Goal: Task Accomplishment & Management: Use online tool/utility

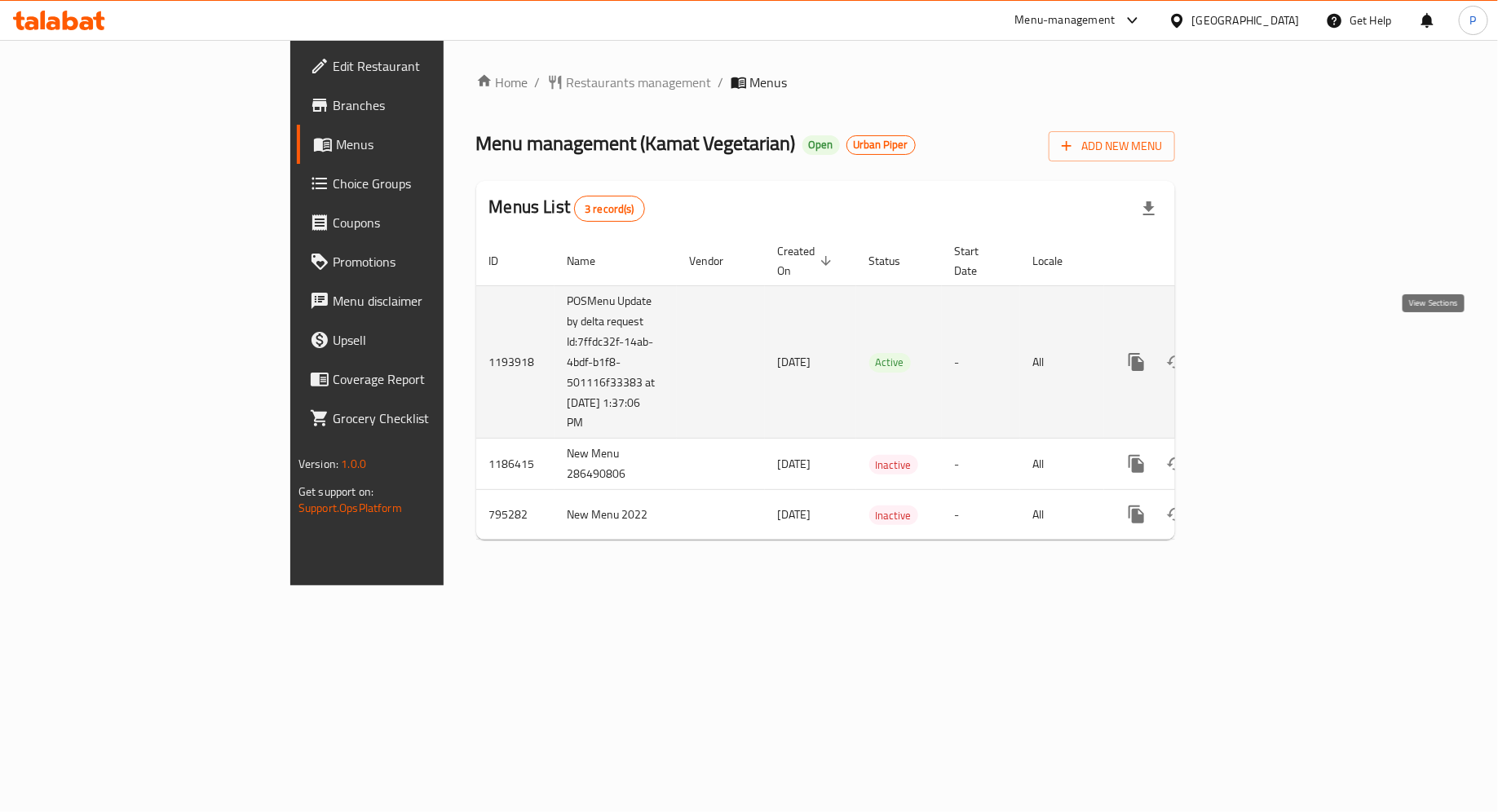
click at [1261, 355] on icon "enhanced table" at bounding box center [1254, 362] width 15 height 15
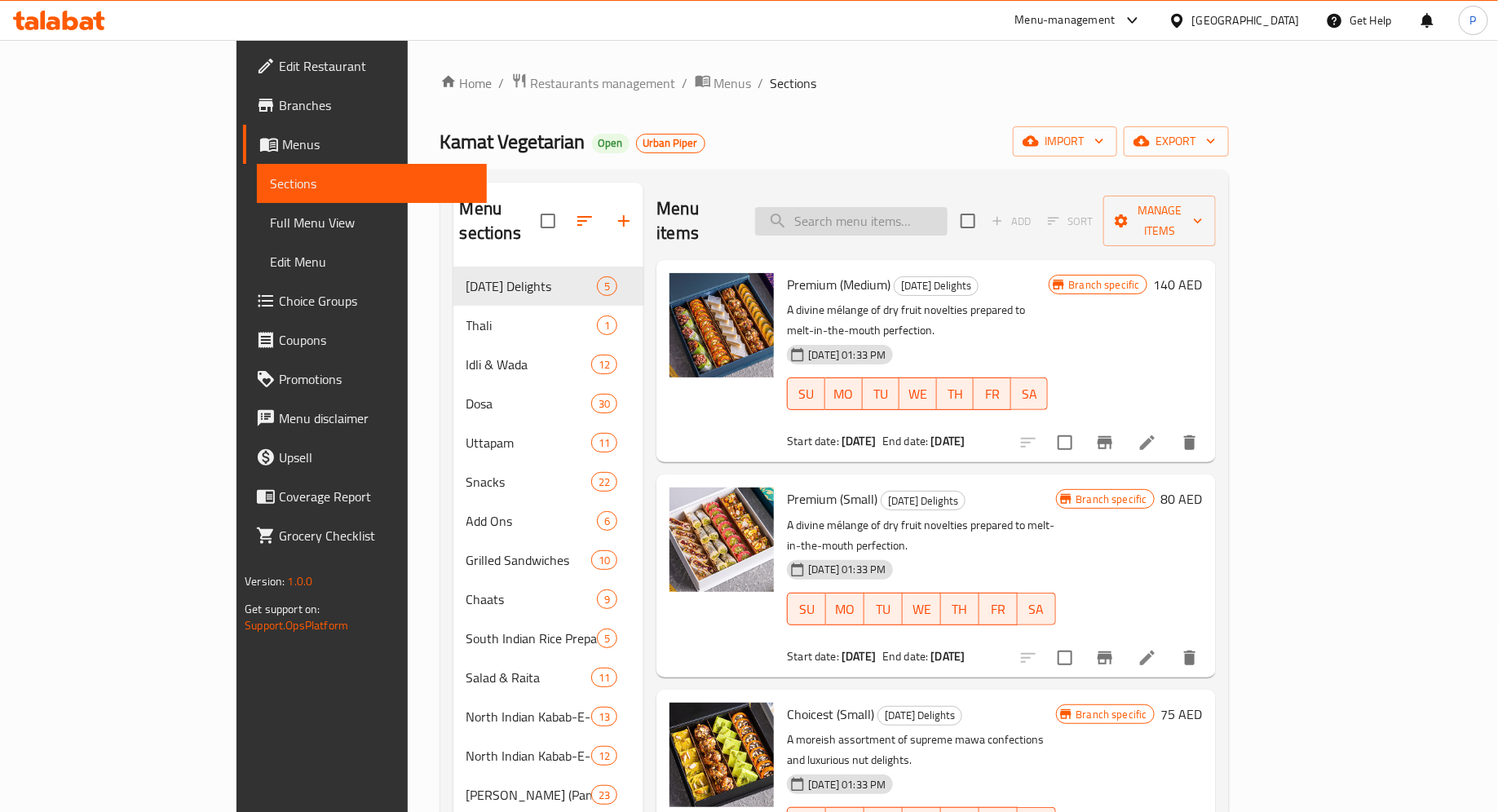
click at [887, 211] on input "search" at bounding box center [851, 221] width 193 height 28
paste input "CAULIFLOWER"
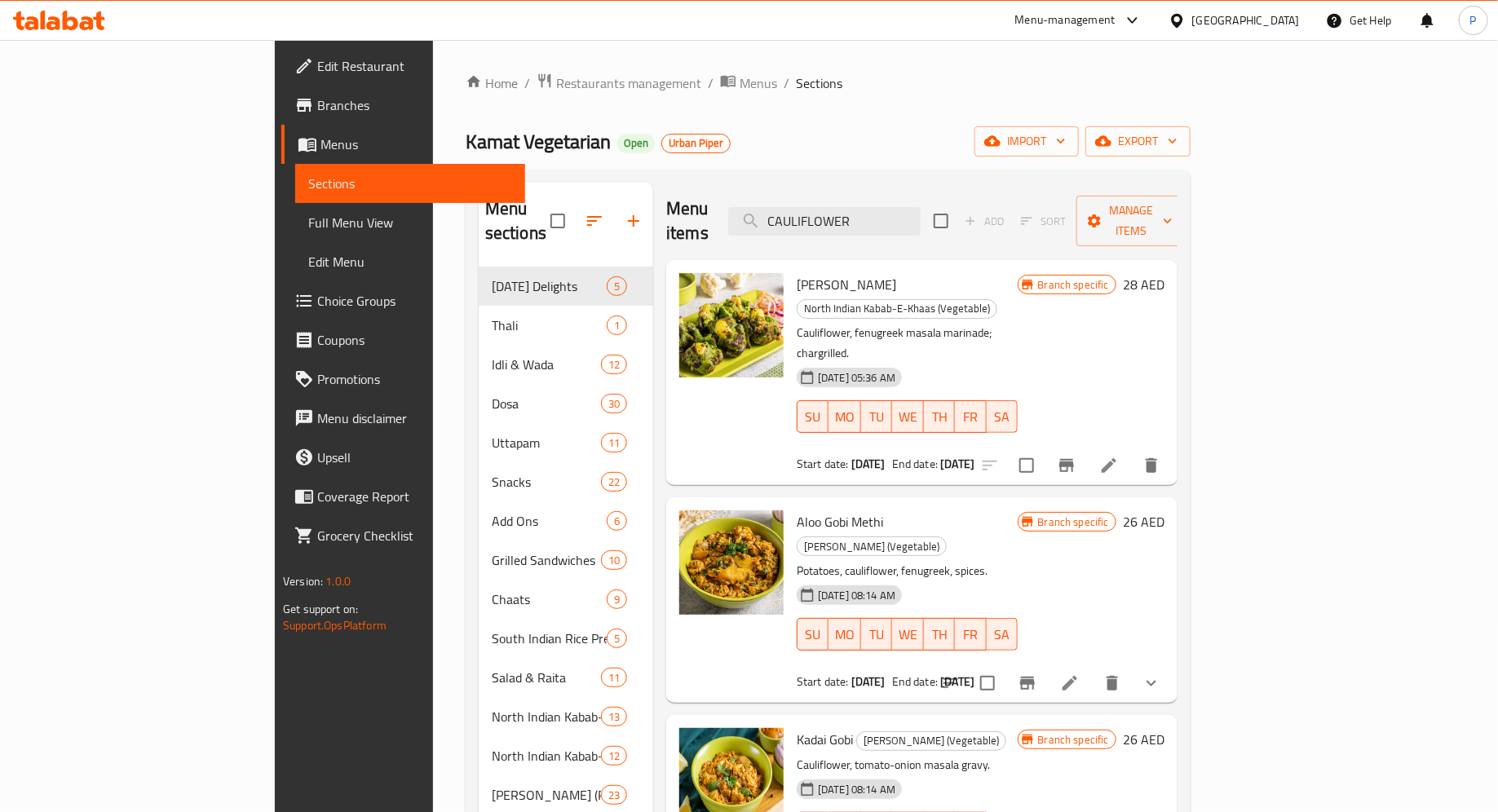
click at [957, 323] on p "Cauliflower, fenugreek masala marinade; chargrilled." at bounding box center [907, 343] width 221 height 40
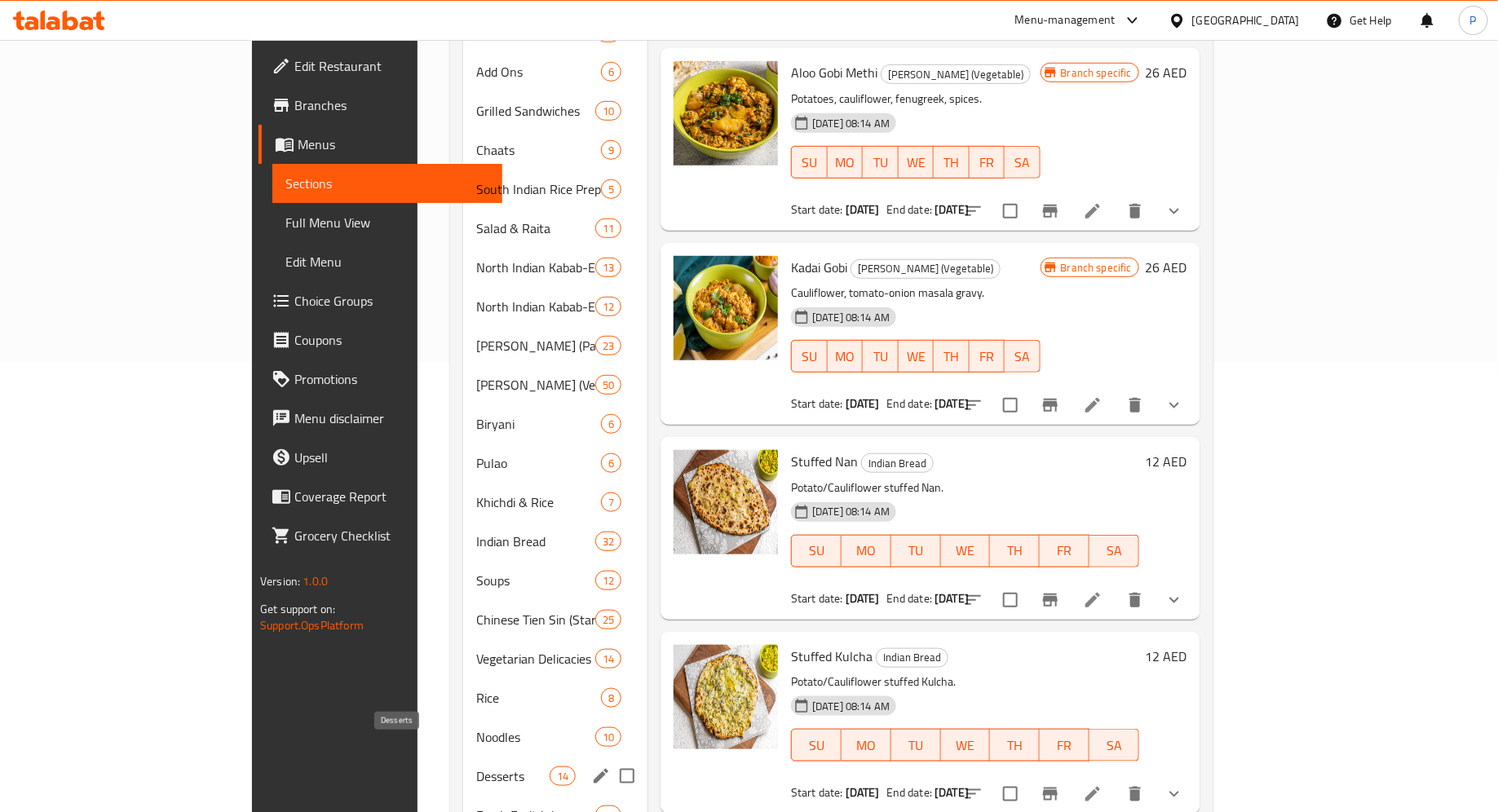
scroll to position [655, 0]
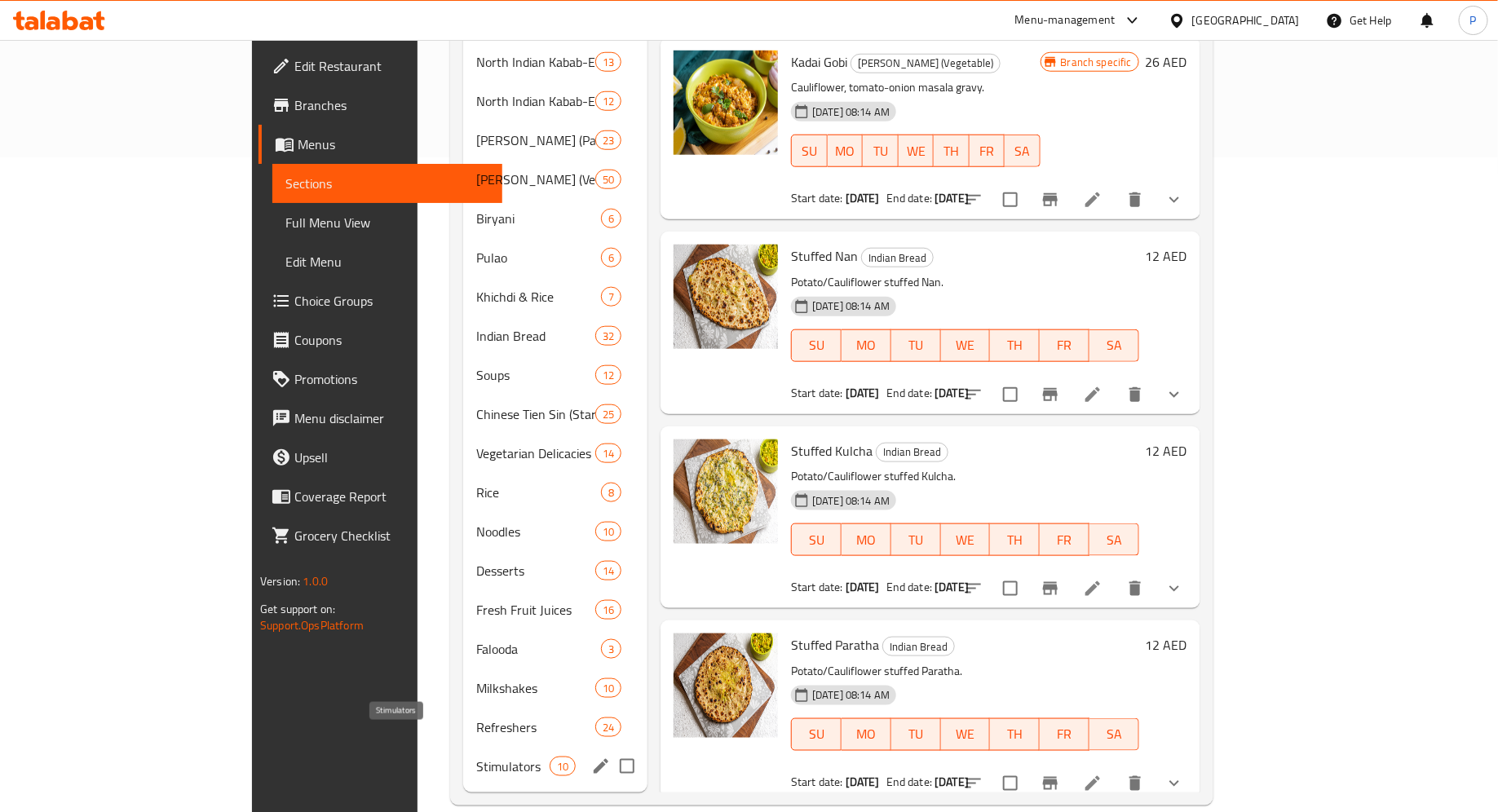
click at [476, 757] on span "Stimulators" at bounding box center [512, 766] width 73 height 19
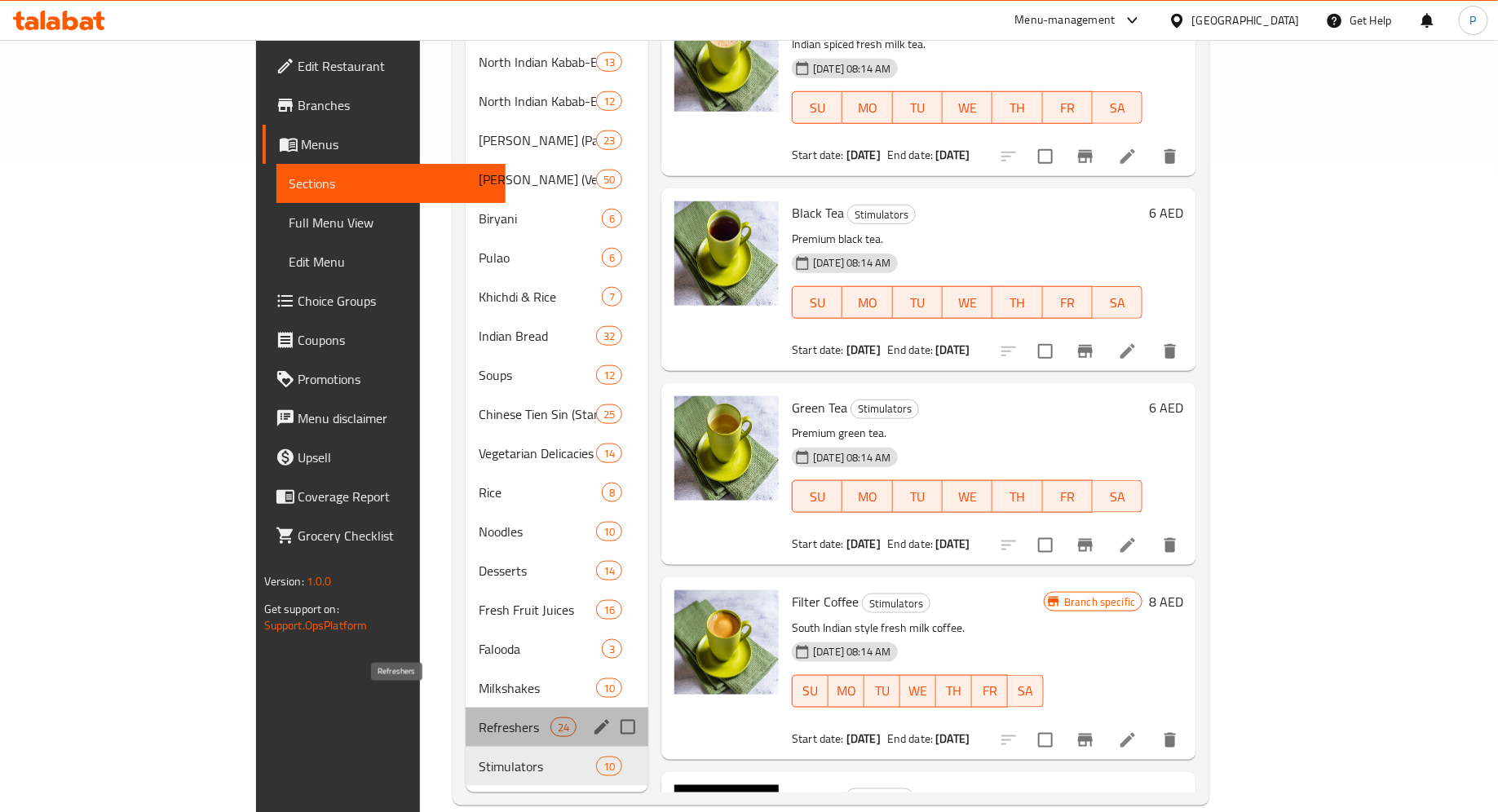
click at [479, 717] on span "Refreshers" at bounding box center [515, 727] width 72 height 19
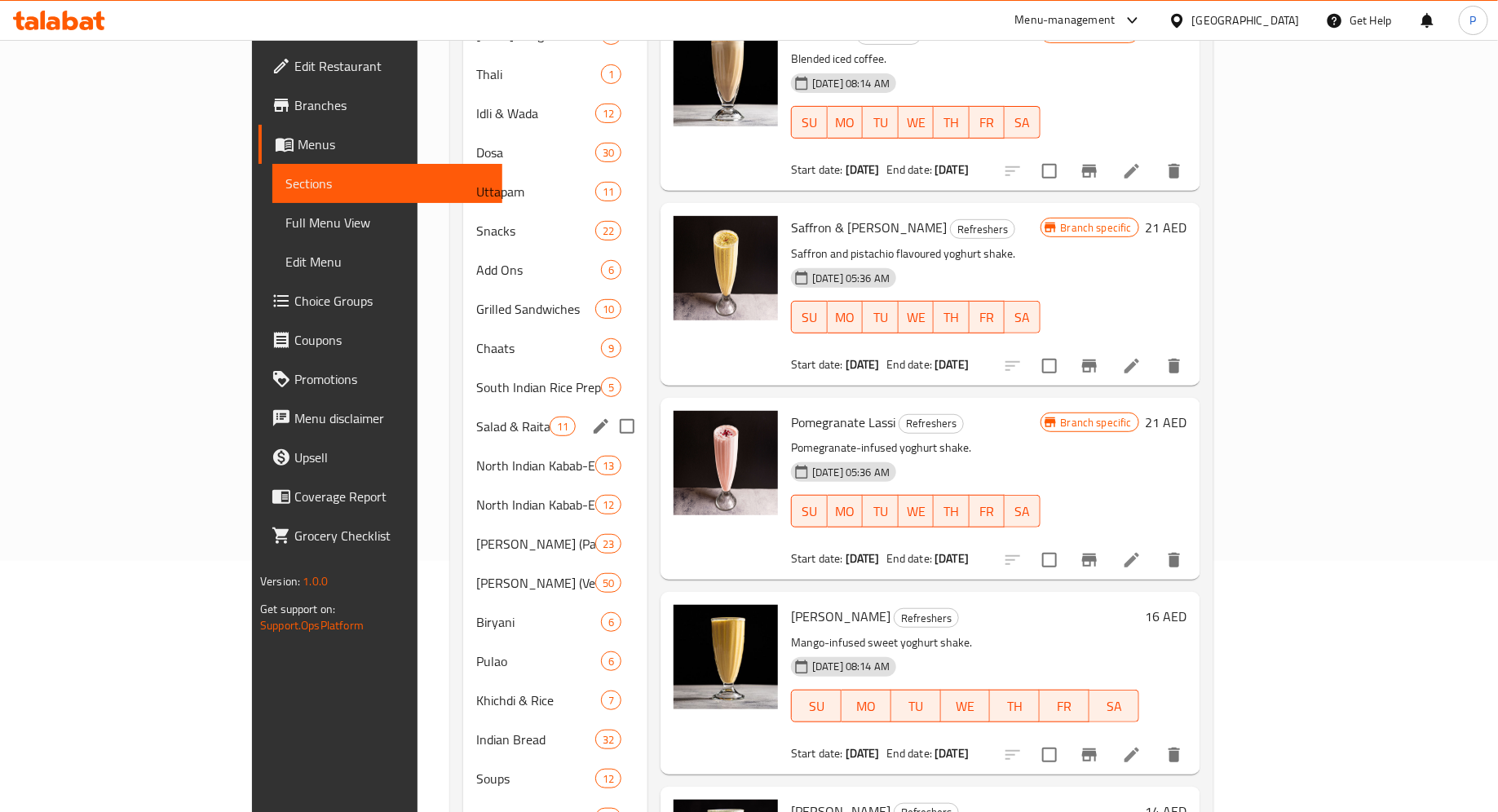
scroll to position [214, 0]
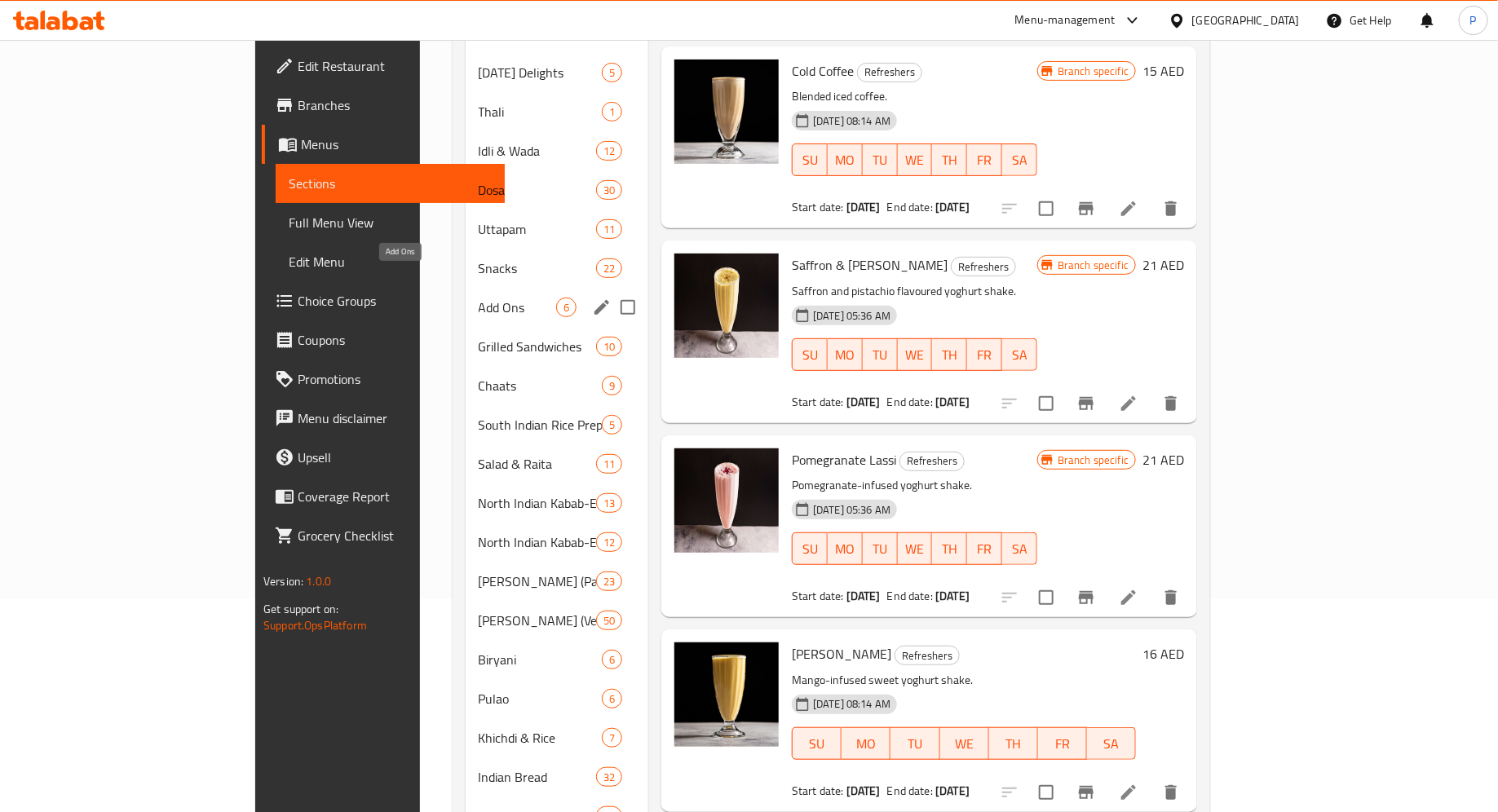
click at [479, 297] on span "Add Ons" at bounding box center [518, 307] width 77 height 19
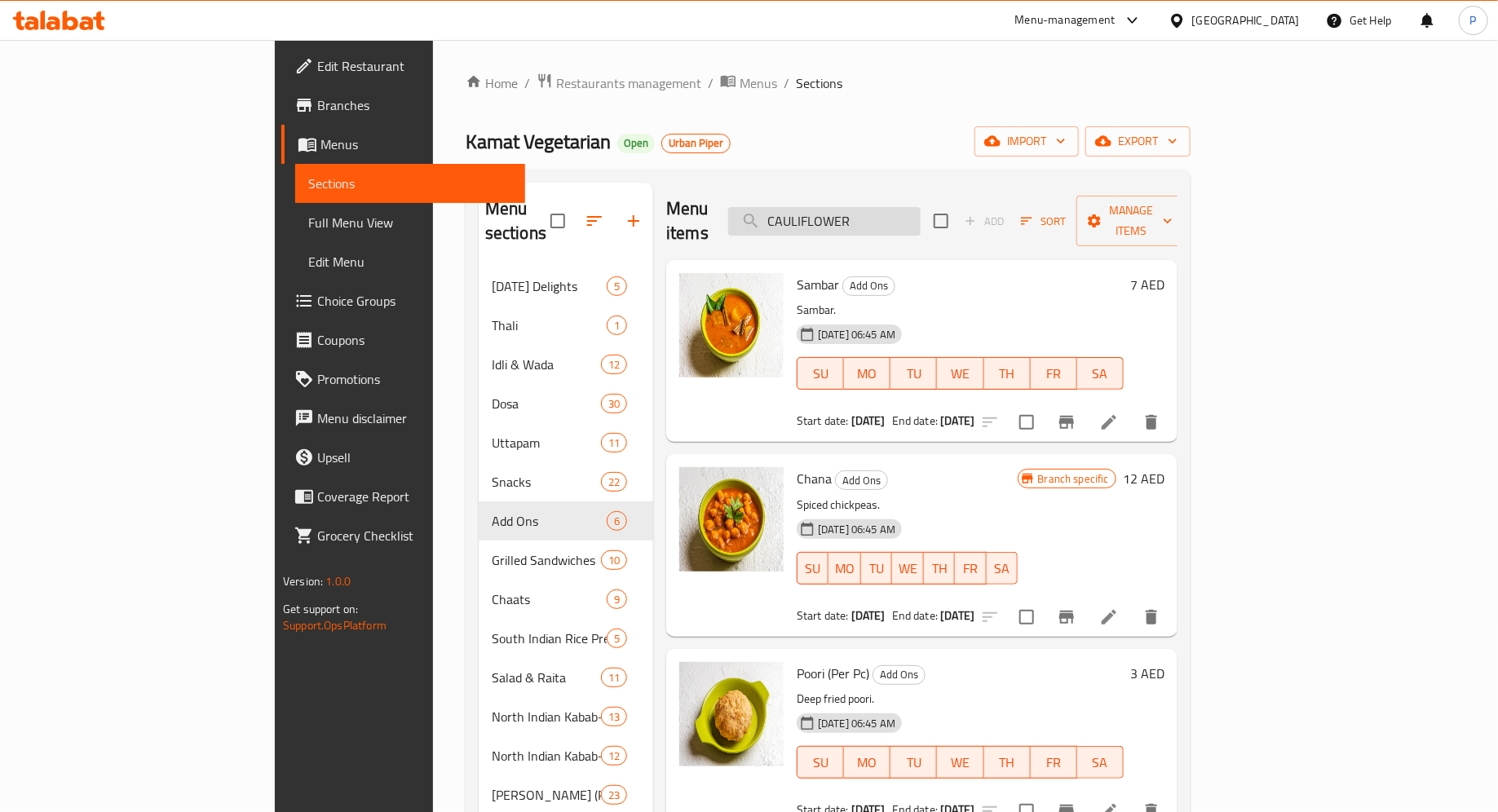
click at [921, 219] on input "CAULIFLOWER" at bounding box center [824, 221] width 193 height 28
paste input "STUFFED KULCHA"
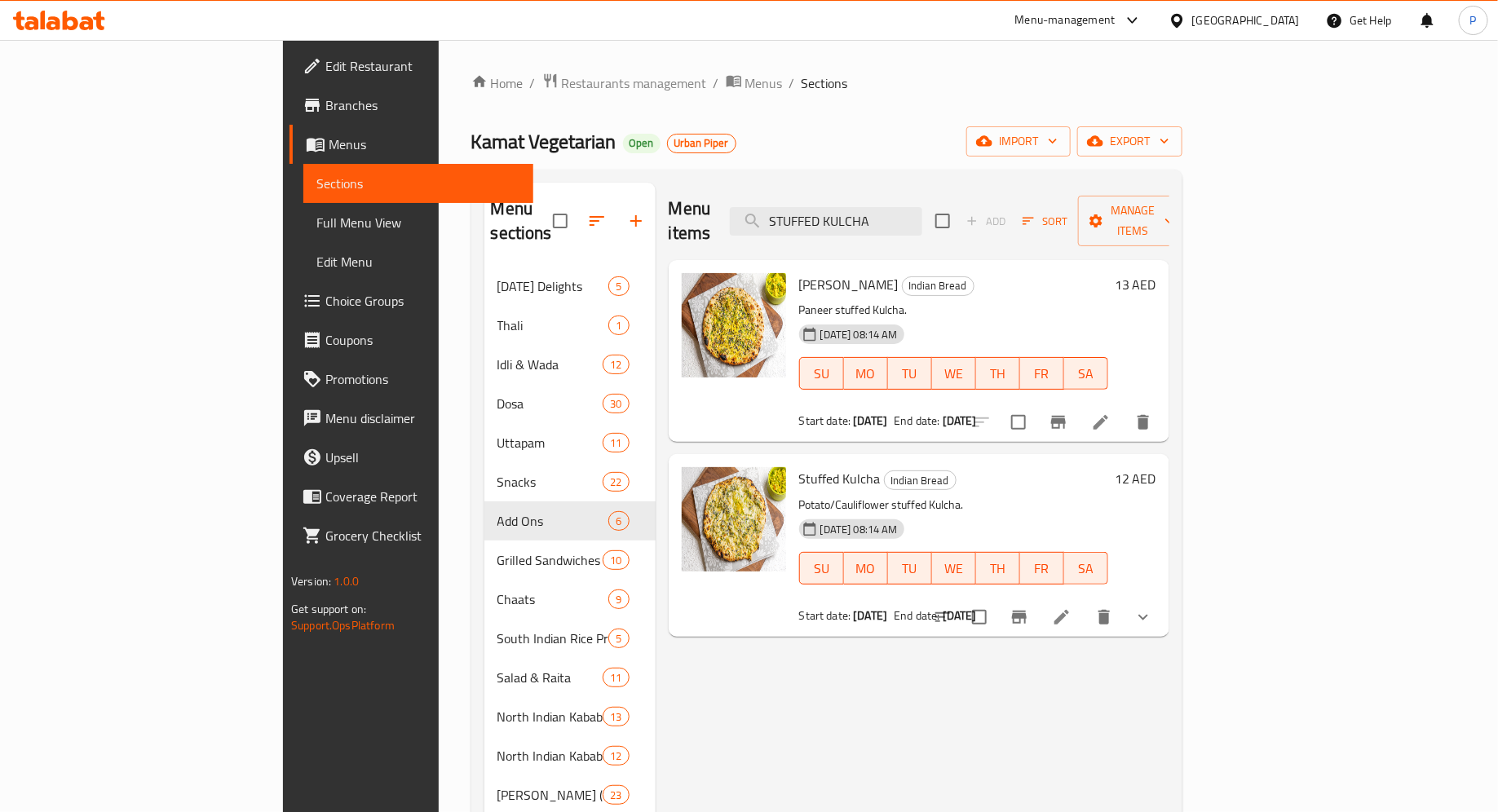
type input "STUFFED KULCHA"
click at [1124, 407] on li at bounding box center [1101, 421] width 46 height 29
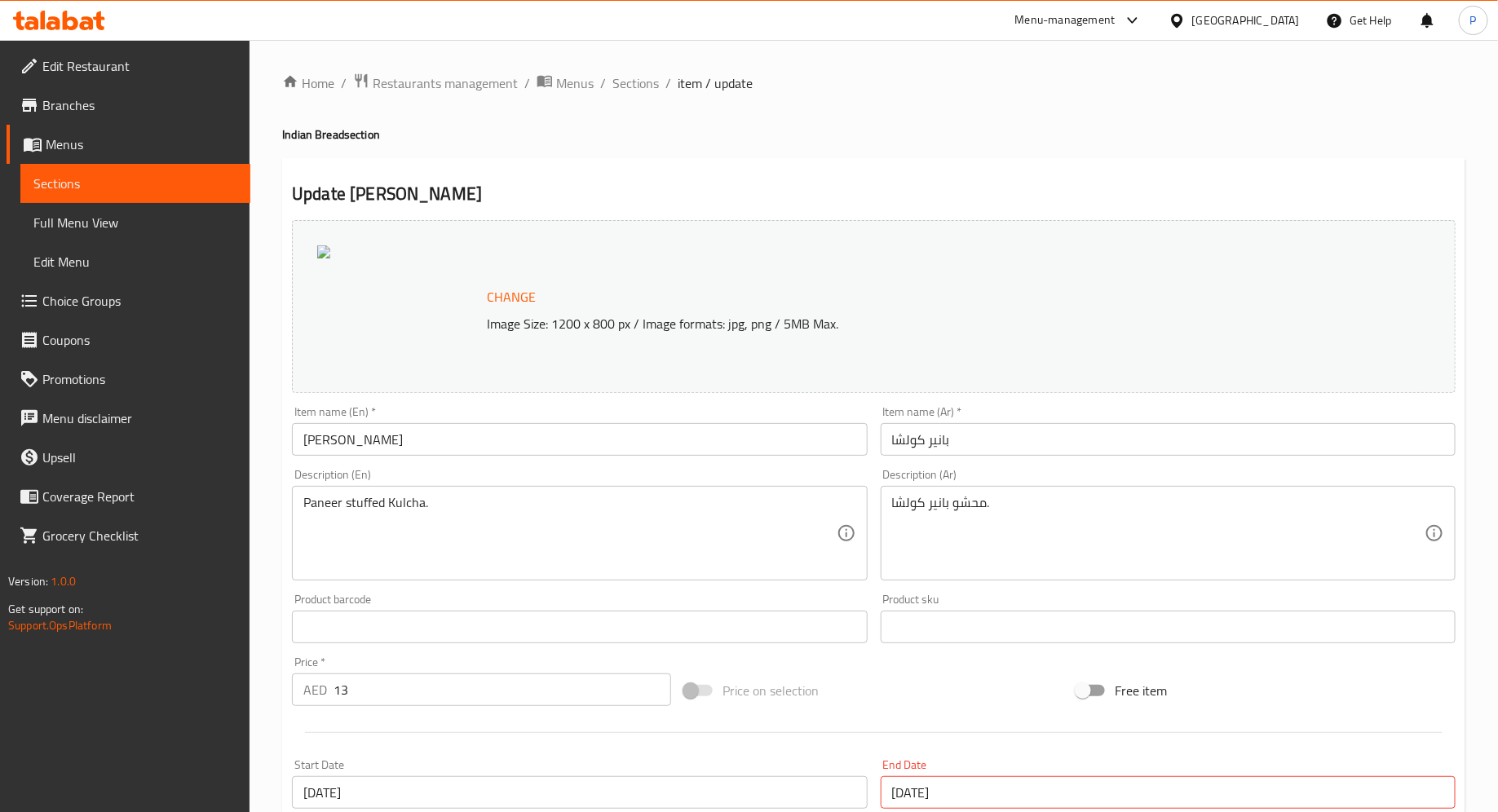
click at [698, 83] on span "item / update" at bounding box center [715, 83] width 75 height 19
click at [632, 83] on span "Sections" at bounding box center [635, 83] width 47 height 19
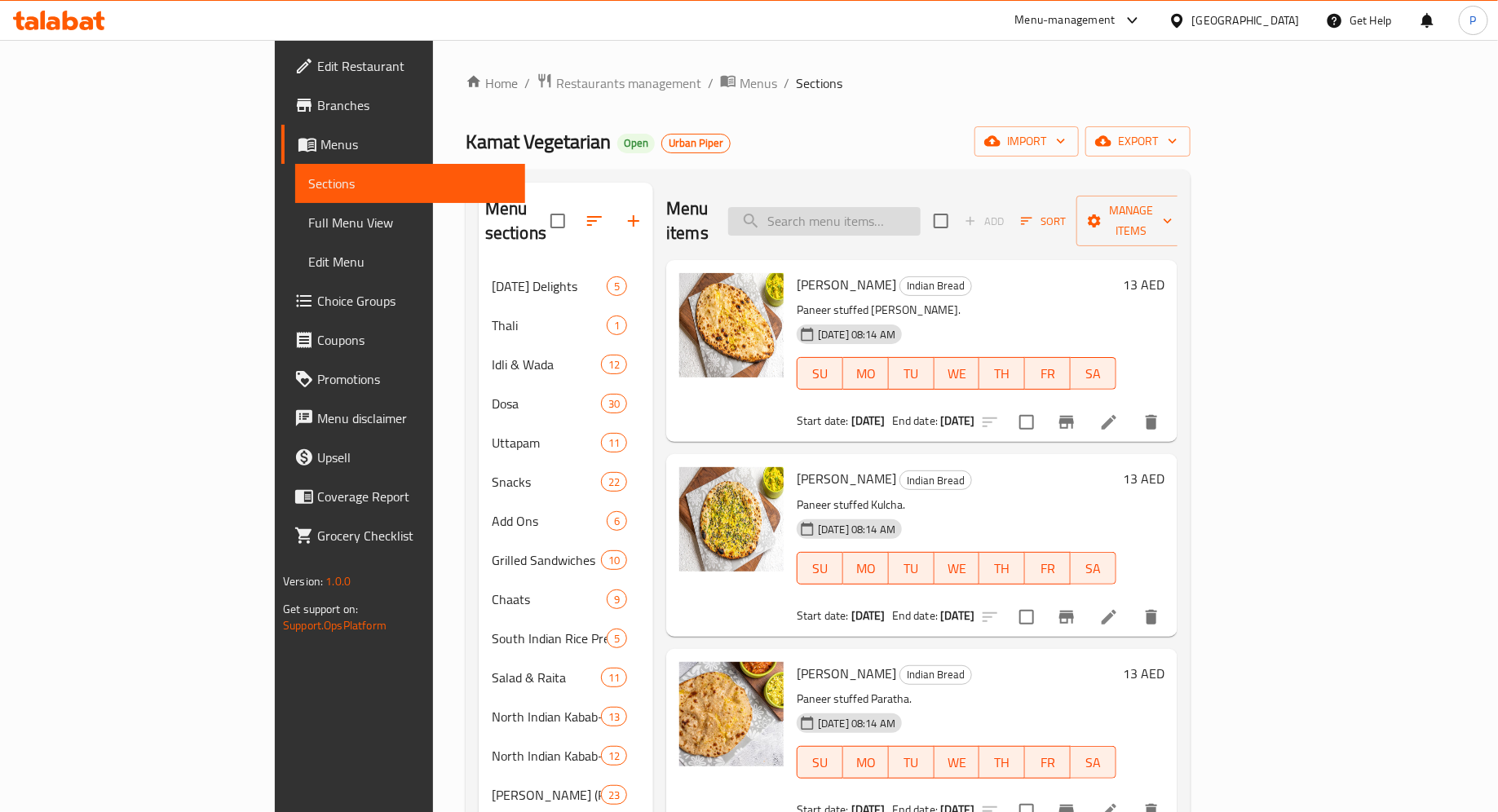
click at [902, 209] on input "search" at bounding box center [824, 221] width 193 height 28
paste input "STUFFED KULCHA"
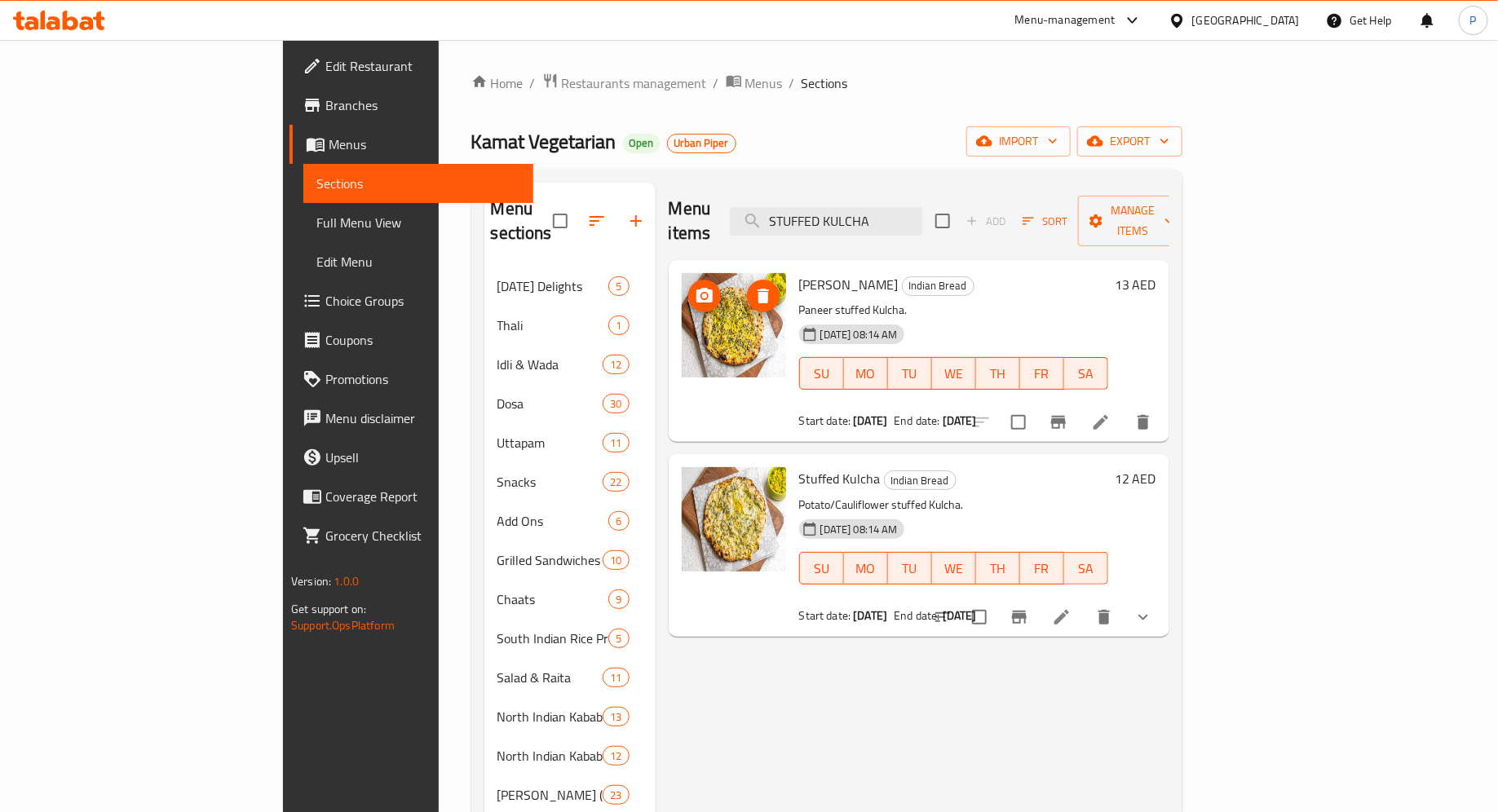
type input "STUFFED KULCHA"
click at [682, 315] on img at bounding box center [734, 325] width 105 height 105
click at [1068, 413] on icon "Branch-specific-item" at bounding box center [1058, 422] width 19 height 19
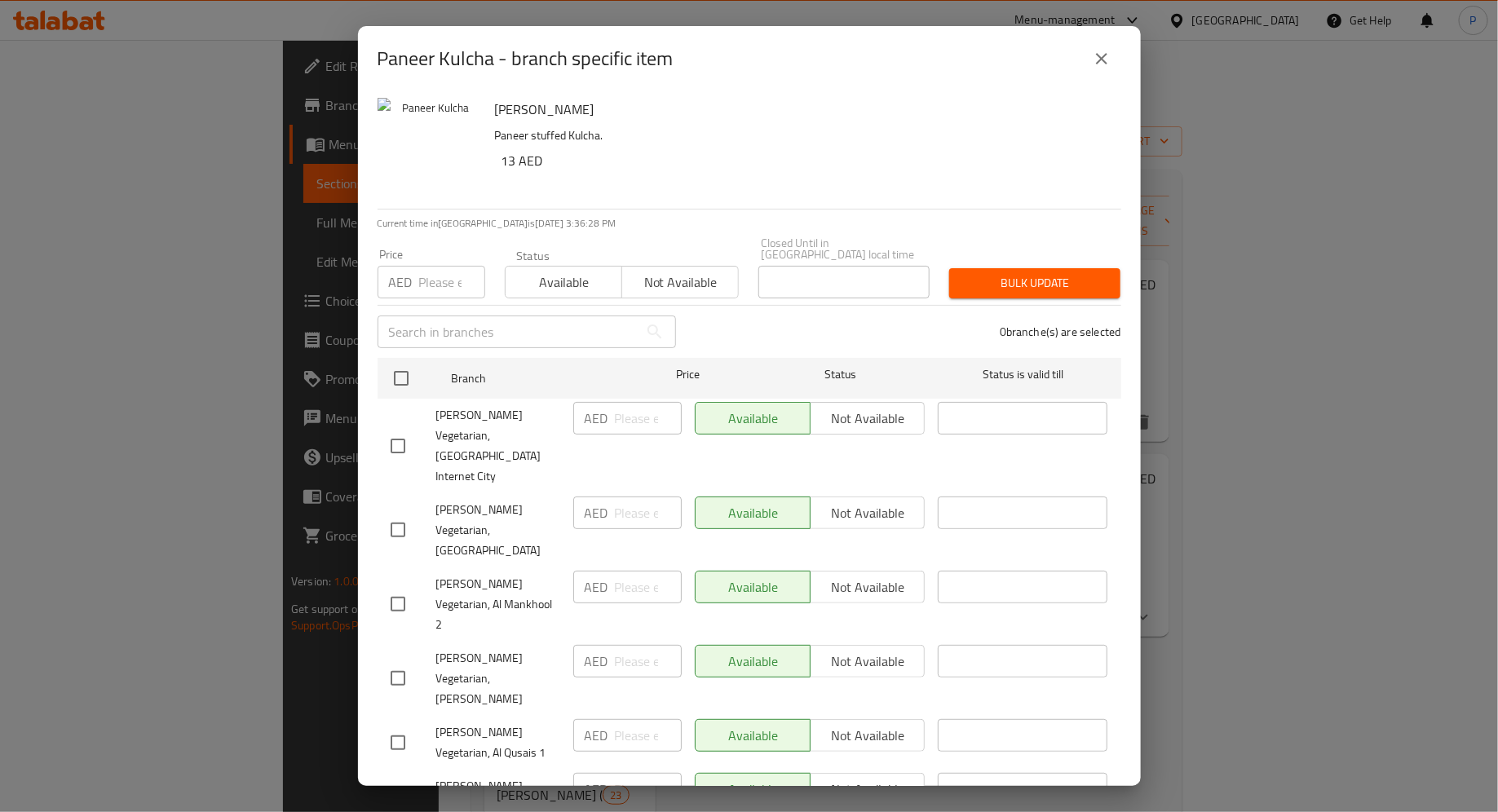
click at [1109, 61] on icon "close" at bounding box center [1102, 59] width 19 height 19
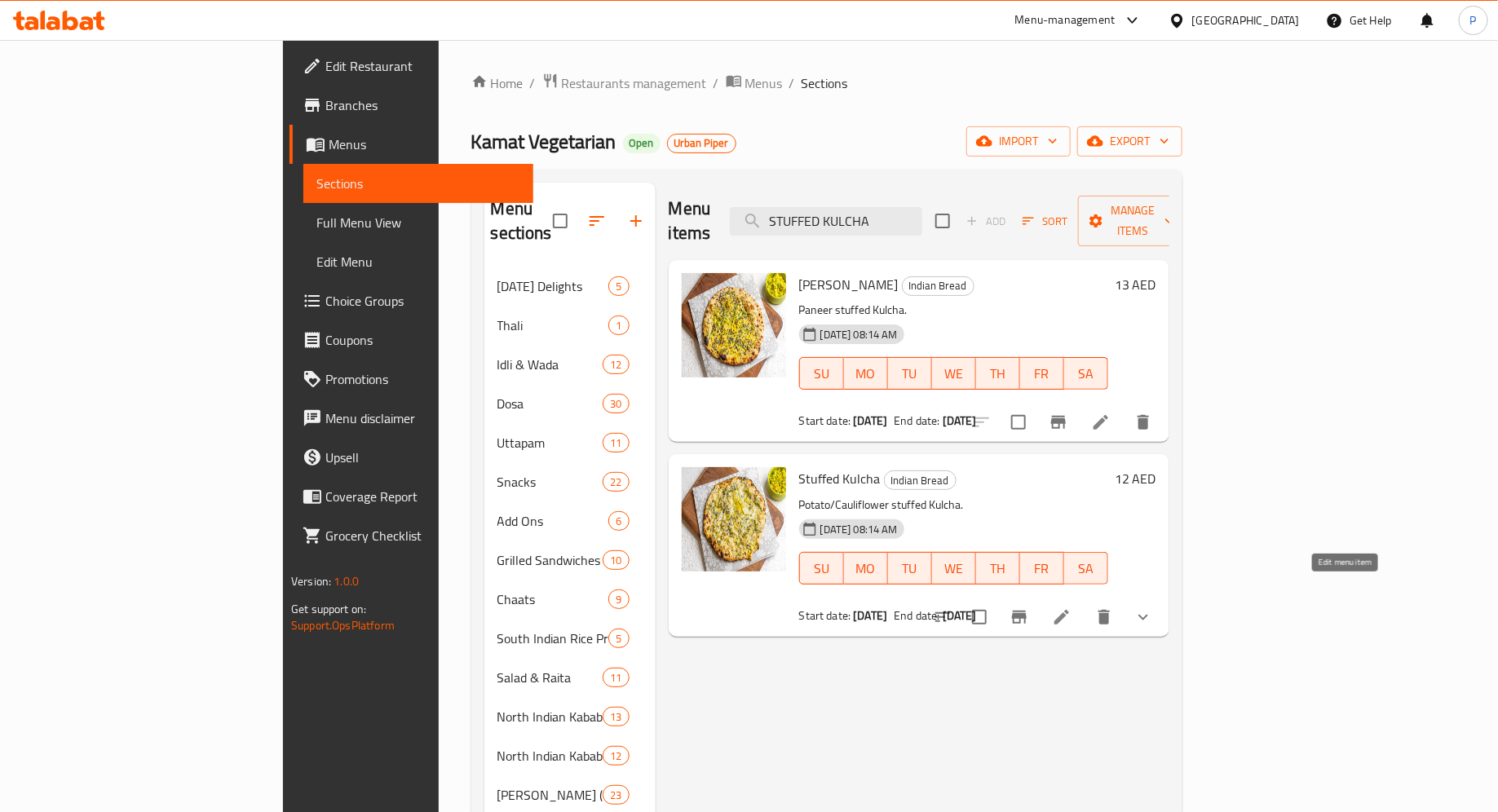
click at [1069, 610] on icon at bounding box center [1061, 617] width 15 height 15
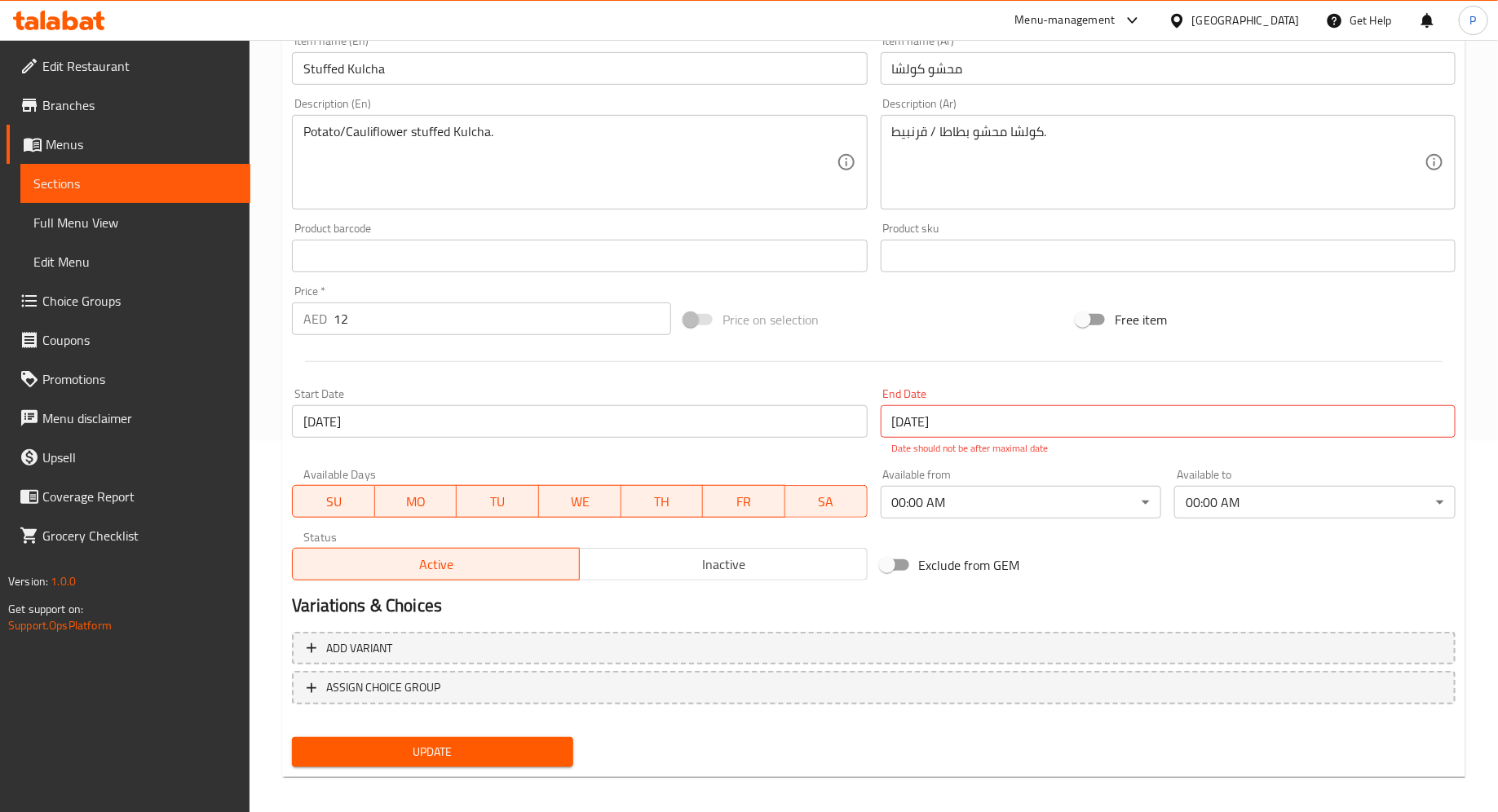
scroll to position [381, 0]
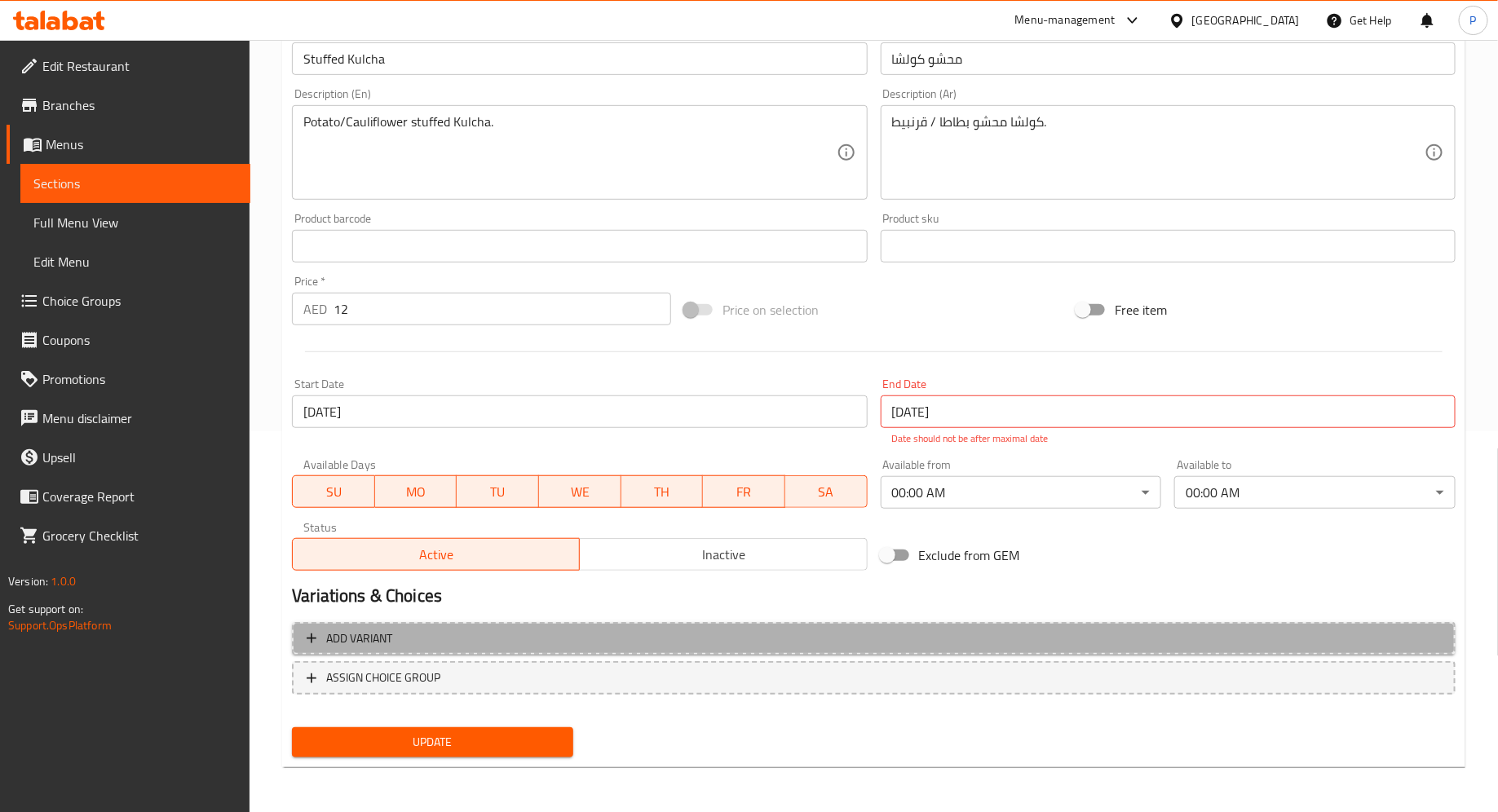
click at [615, 630] on span "Add variant" at bounding box center [873, 638] width 1135 height 20
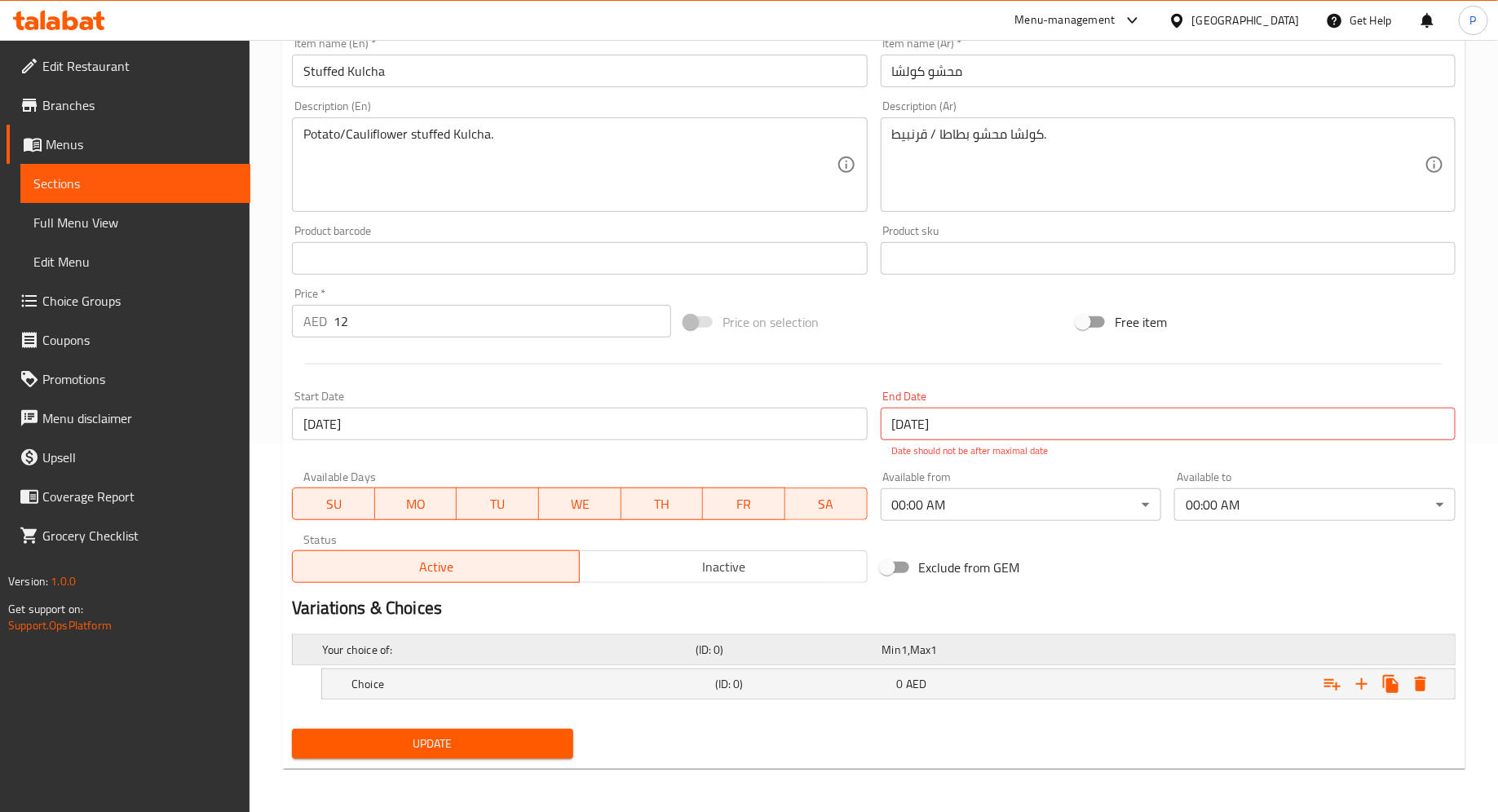
click at [618, 641] on h5 "Your choice of:" at bounding box center [505, 649] width 367 height 17
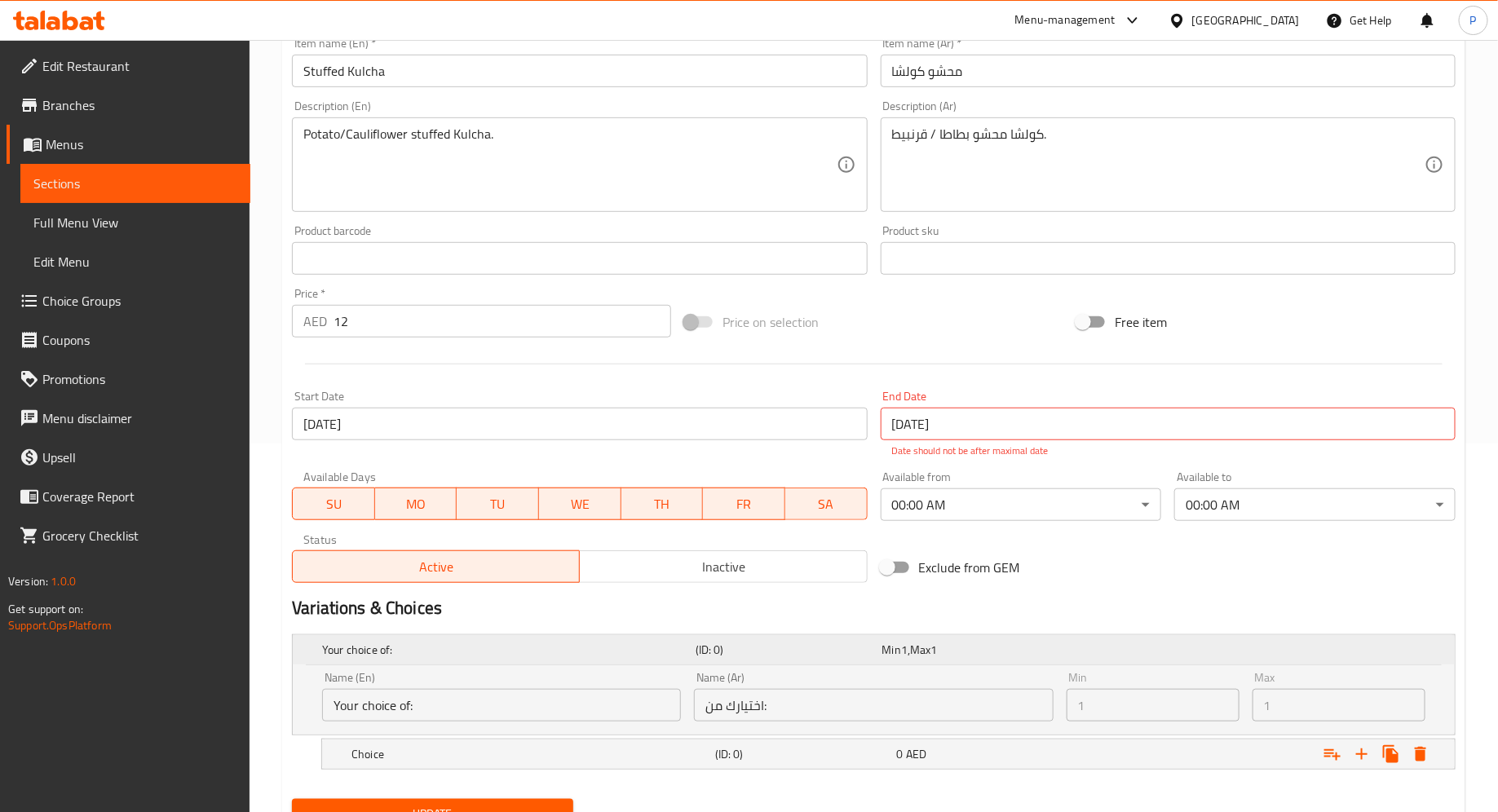
click at [618, 641] on h5 "Your choice of:" at bounding box center [505, 649] width 367 height 17
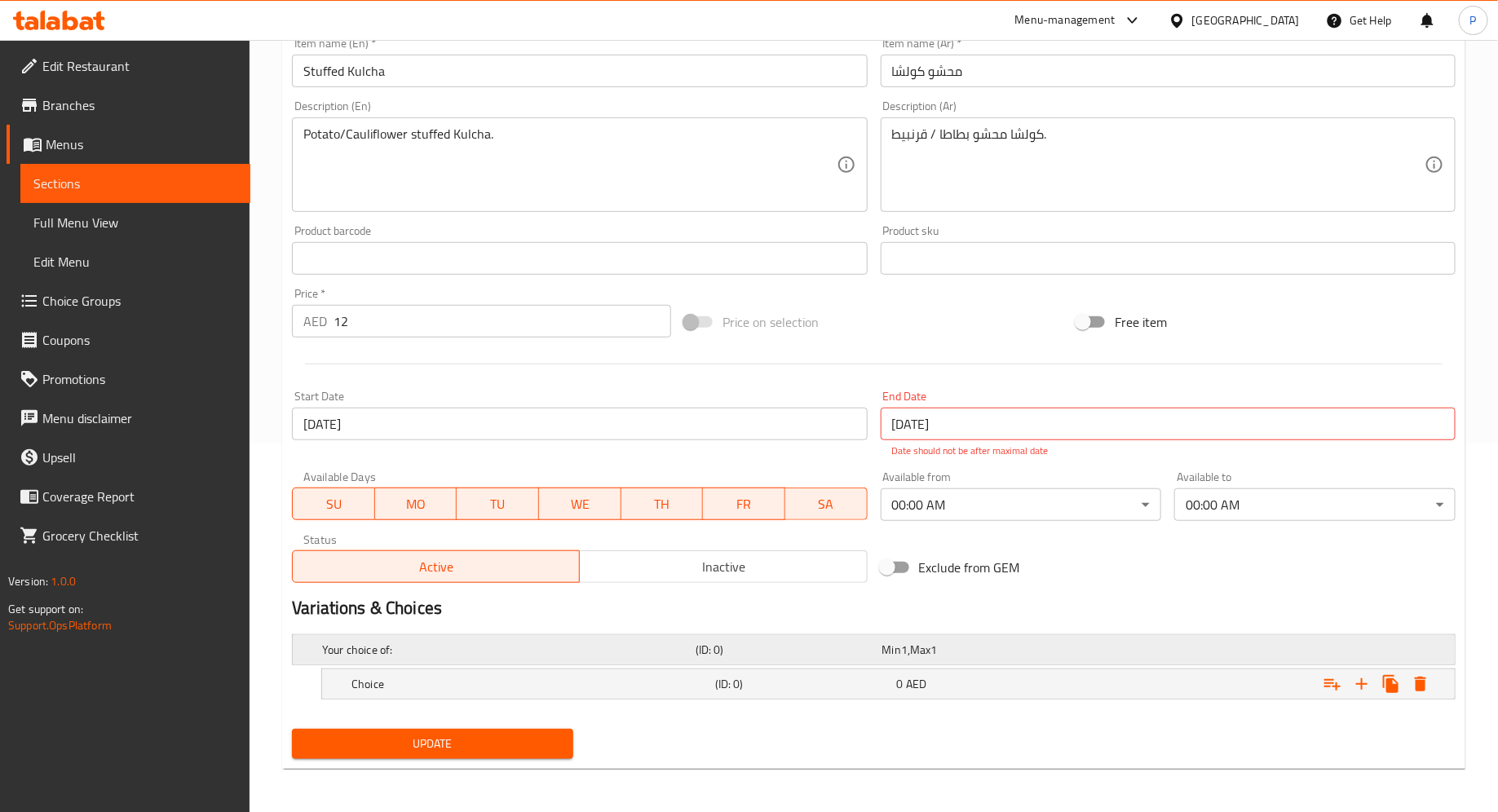
click at [618, 641] on h5 "Your choice of:" at bounding box center [505, 649] width 367 height 17
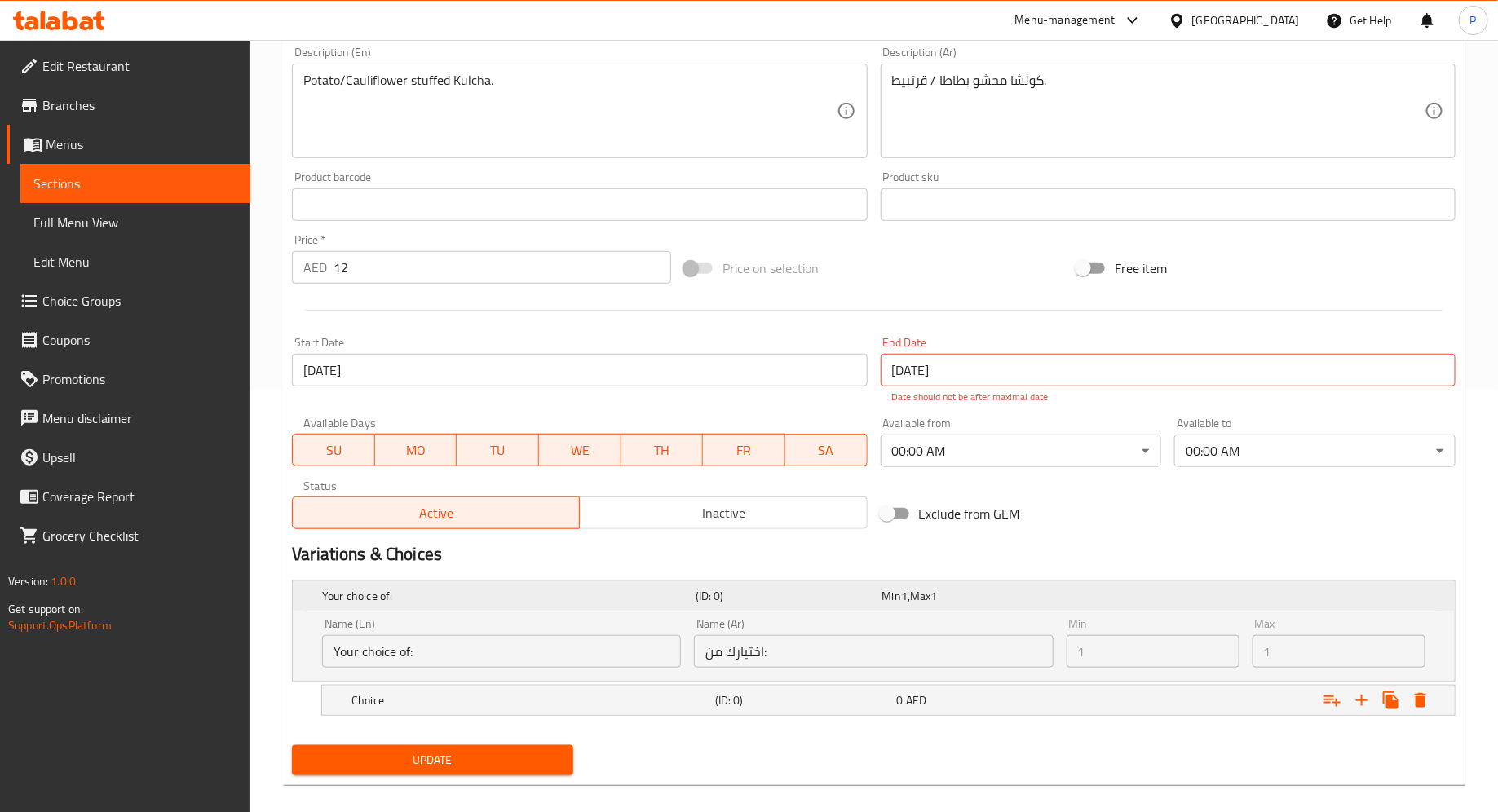
scroll to position [438, 0]
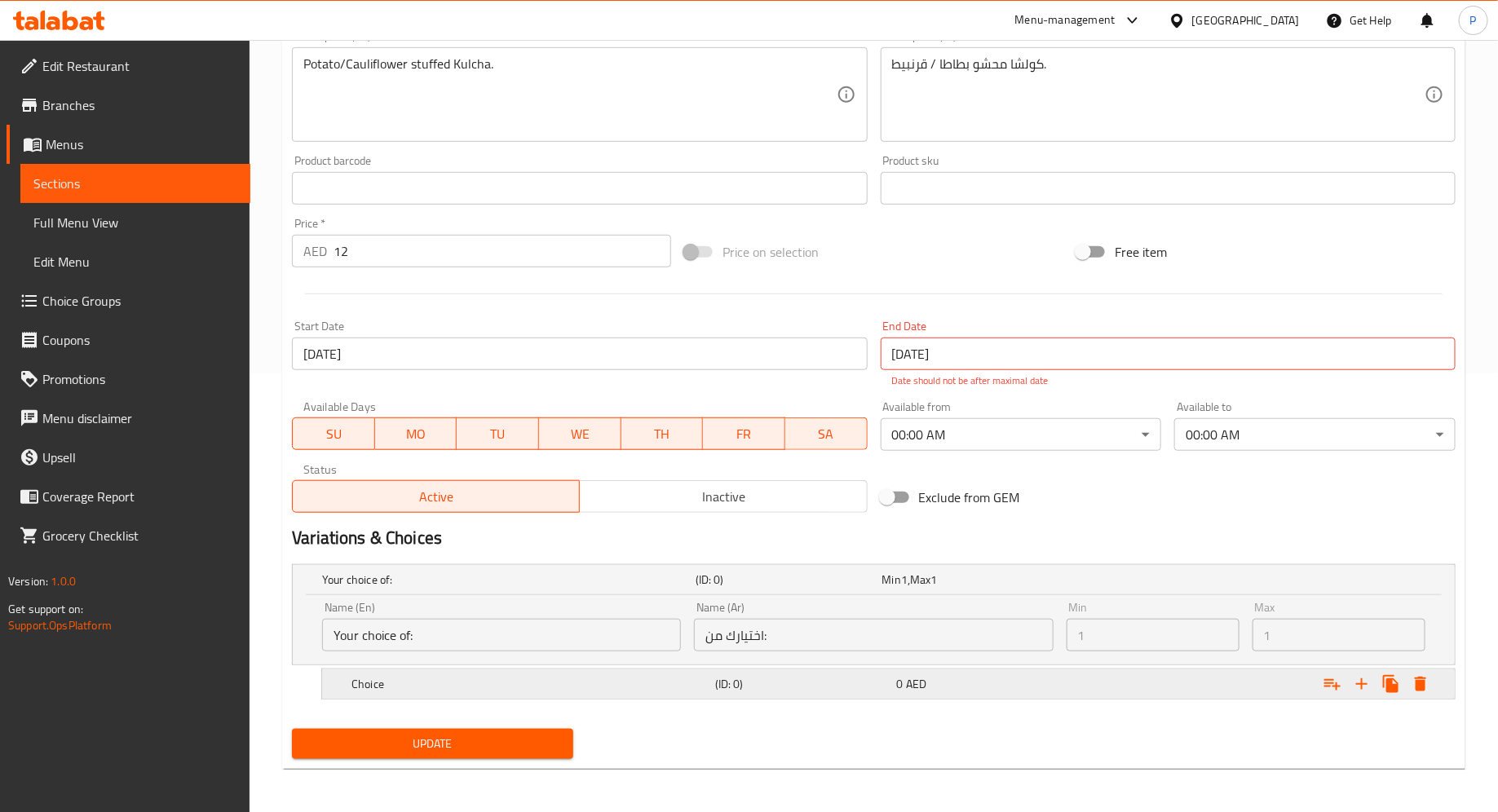
click at [614, 672] on div "Choice" at bounding box center [530, 684] width 363 height 23
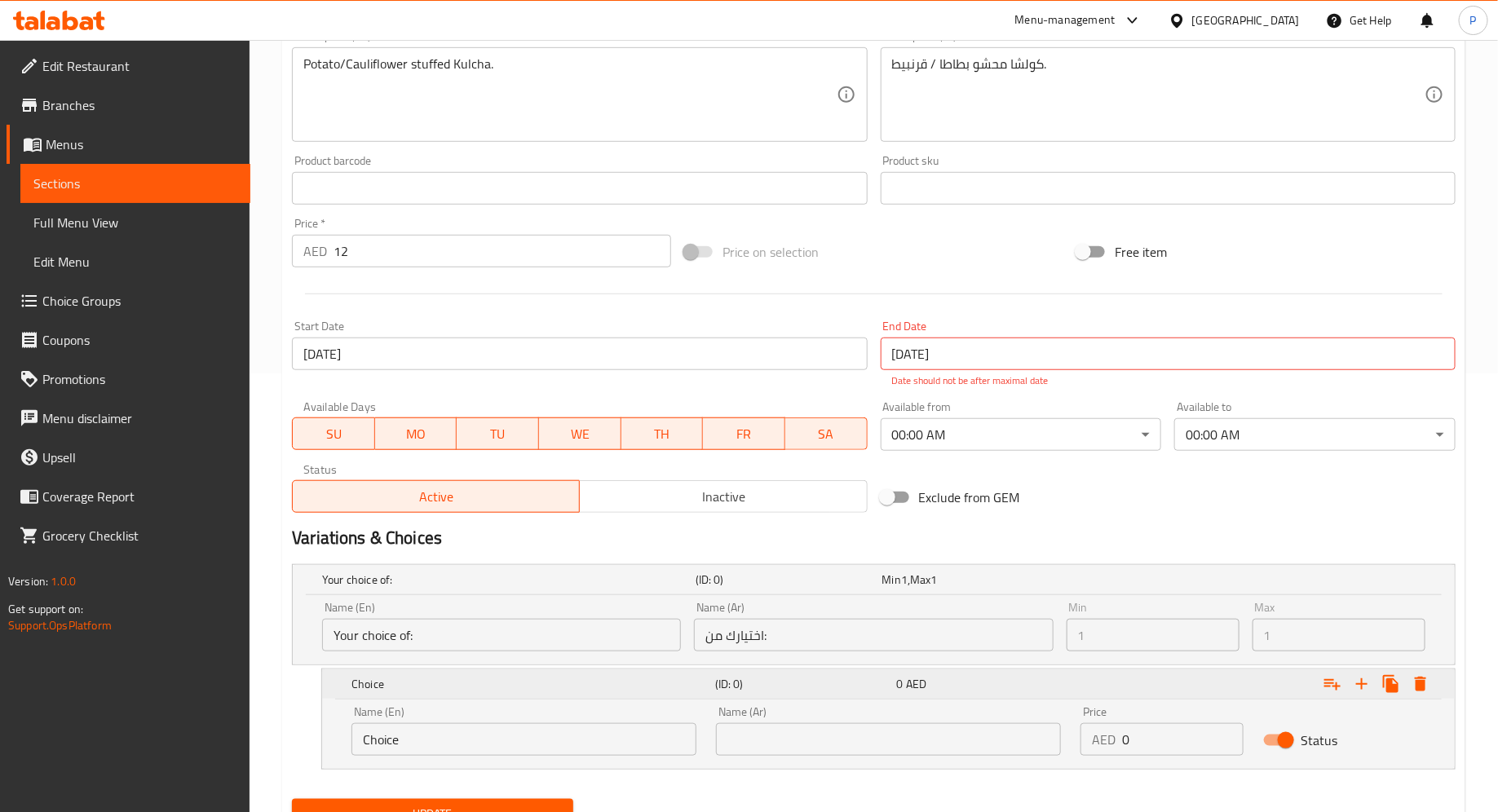
scroll to position [508, 0]
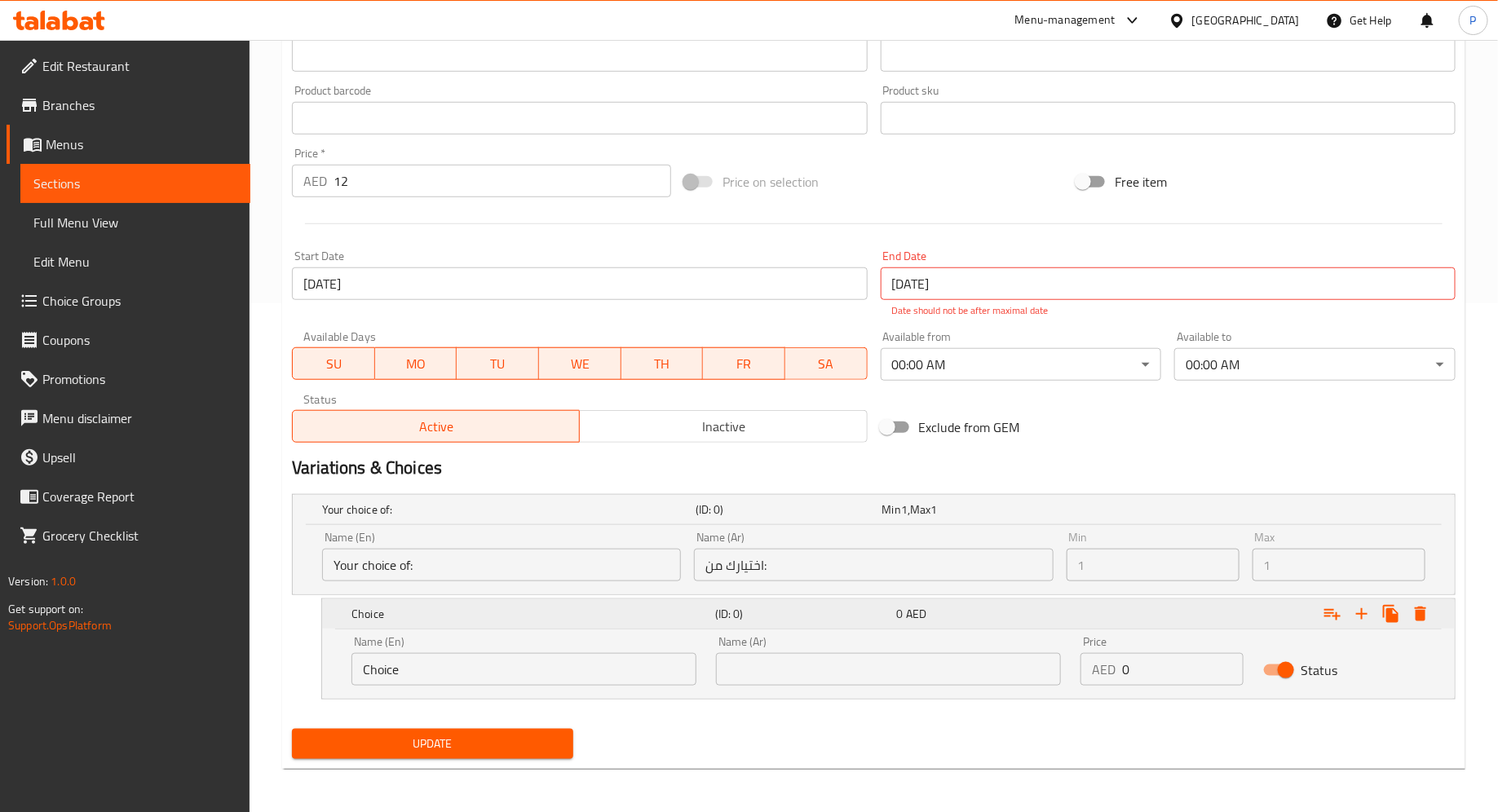
click at [605, 616] on h5 "Choice" at bounding box center [530, 613] width 357 height 17
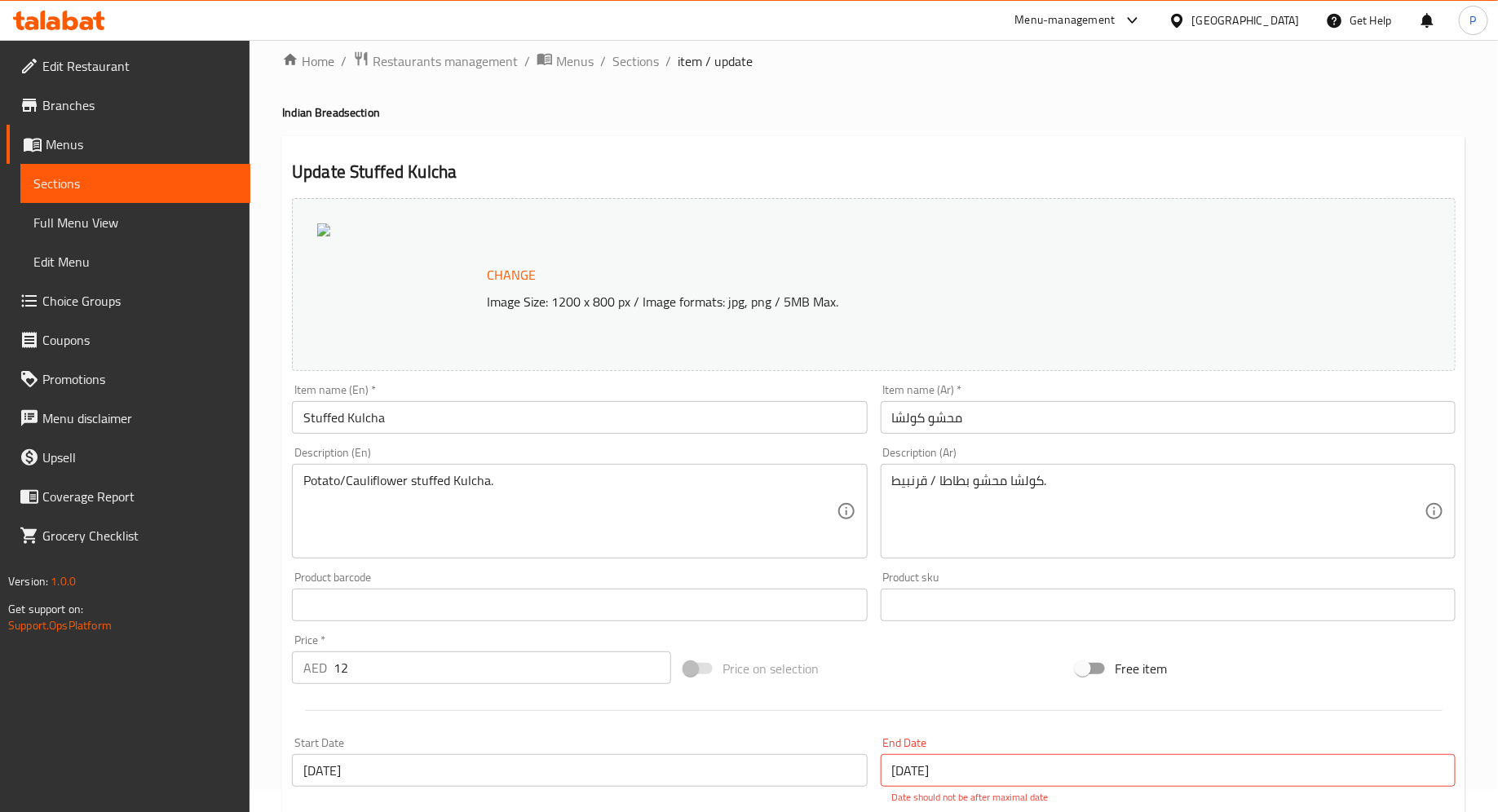
scroll to position [0, 0]
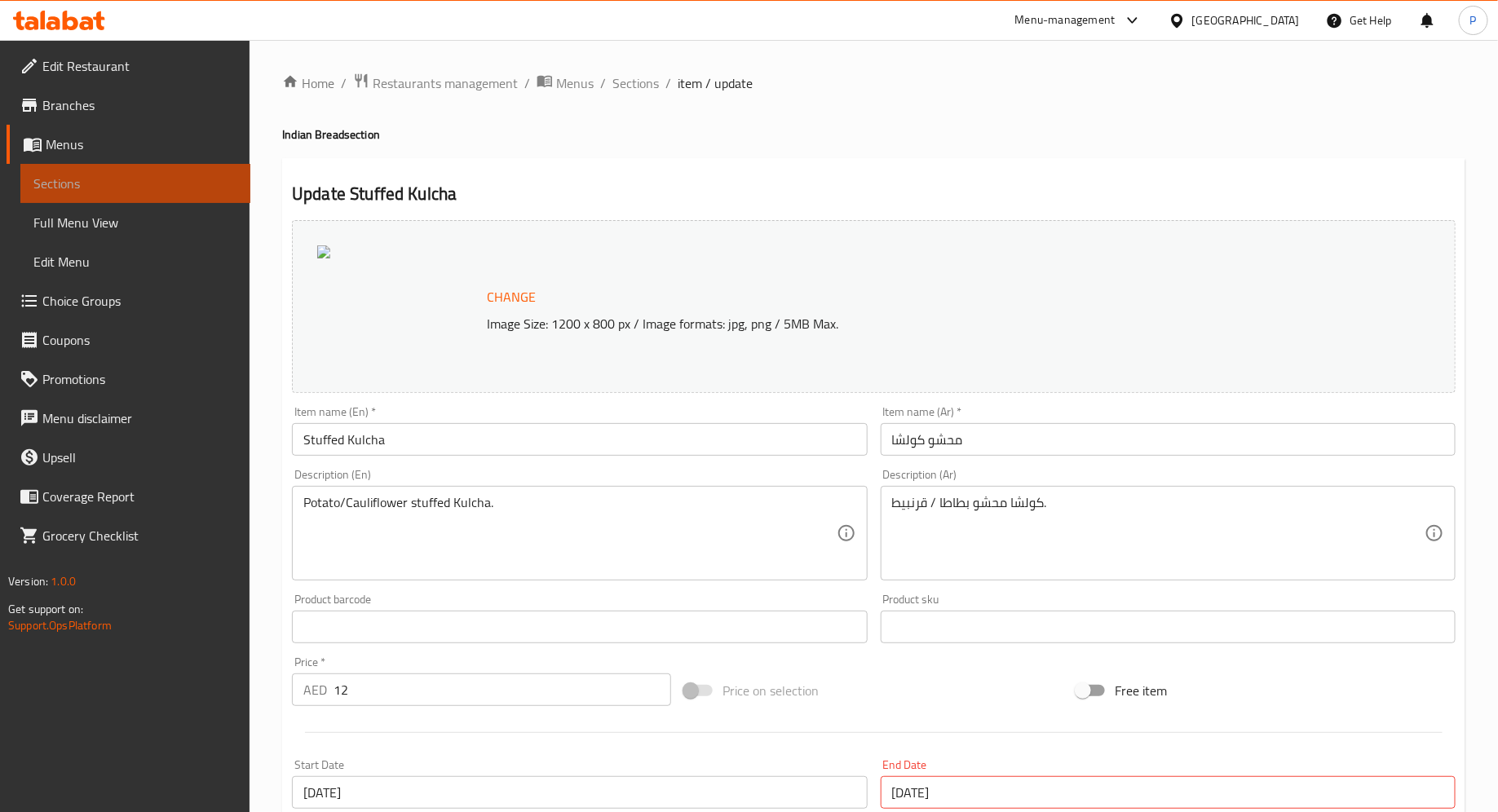
click at [201, 179] on span "Sections" at bounding box center [136, 183] width 204 height 19
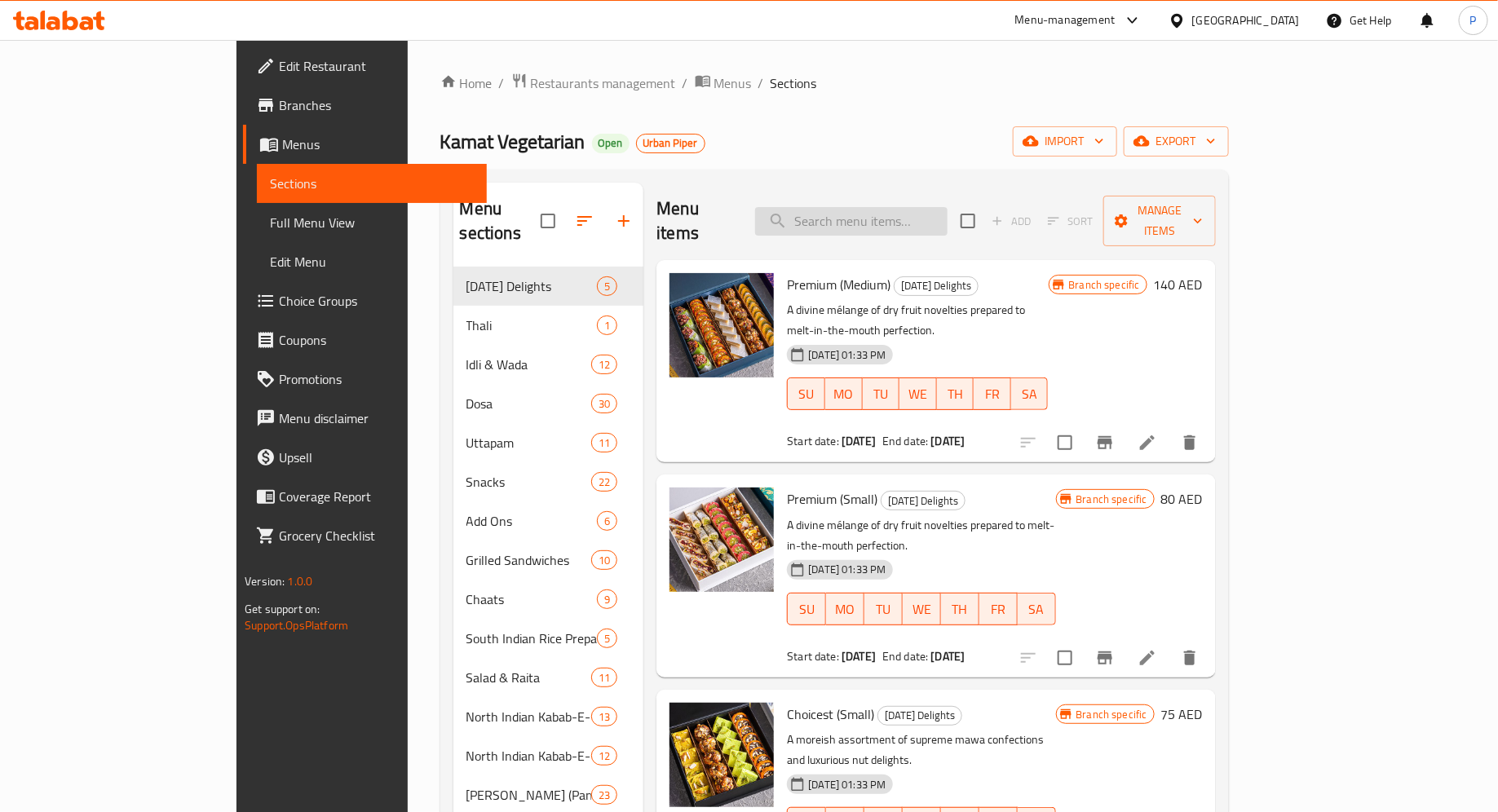
click at [906, 208] on input "search" at bounding box center [851, 221] width 193 height 28
paste input "STUFFED KULCHA"
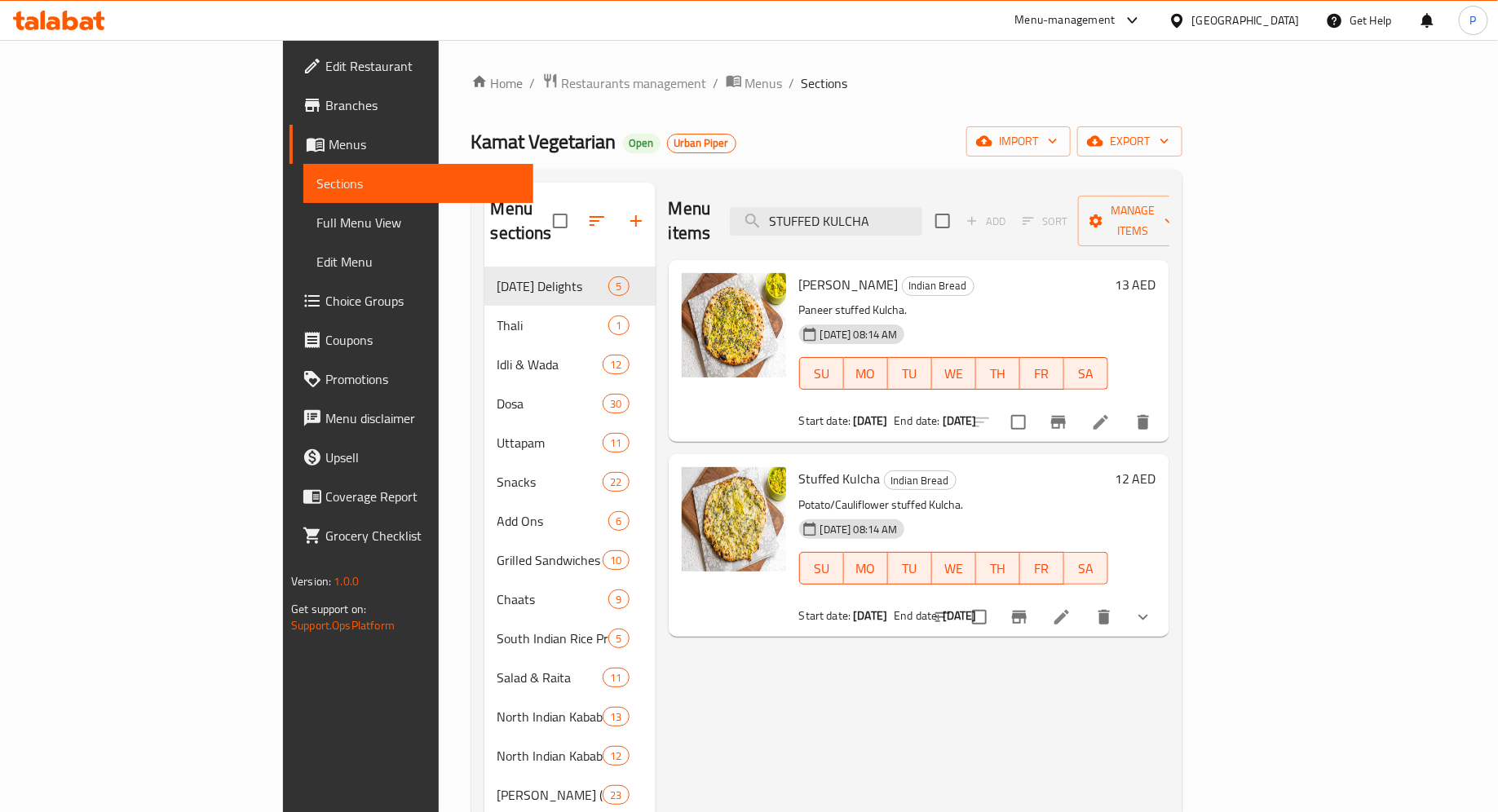
type input "STUFFED KULCHA"
drag, startPoint x: 430, startPoint y: 138, endPoint x: 260, endPoint y: 138, distance: 170.0
click at [438, 138] on div "Home / Restaurants management / Menus / Sections [PERSON_NAME] Vegetarian Open …" at bounding box center [826, 765] width 776 height 1452
copy span "Kamat Vegetarian"
click at [48, 17] on icon at bounding box center [54, 24] width 14 height 14
